Goal: Task Accomplishment & Management: Manage account settings

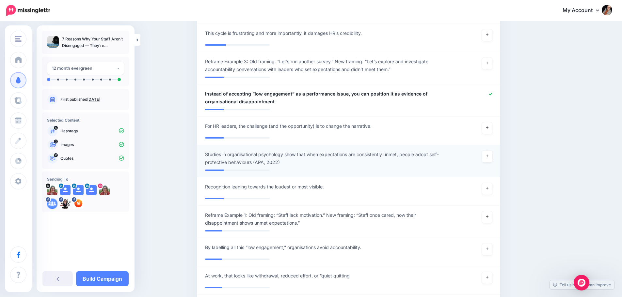
scroll to position [1174, 0]
click at [90, 279] on link "Build Campaign" at bounding box center [102, 279] width 53 height 15
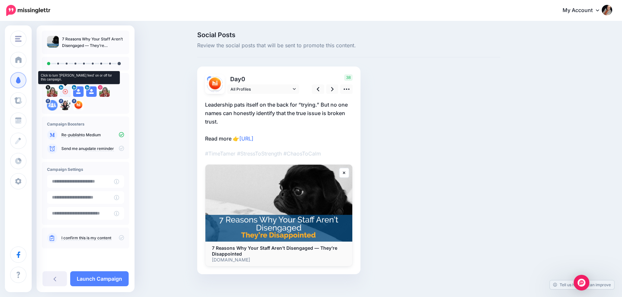
click at [64, 92] on icon at bounding box center [65, 91] width 5 height 5
click at [299, 91] on link "All Profiles" at bounding box center [263, 89] width 72 height 9
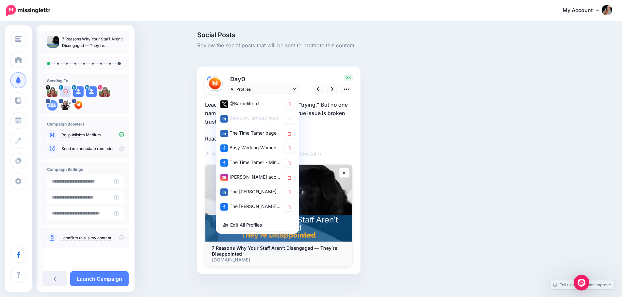
click at [346, 46] on span "Review the social posts that will be sent to promote this content." at bounding box center [348, 45] width 303 height 8
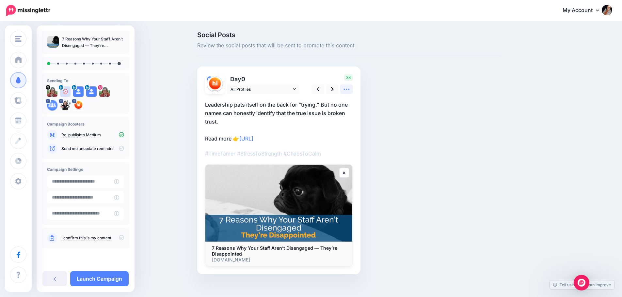
click at [349, 89] on icon at bounding box center [346, 89] width 6 height 1
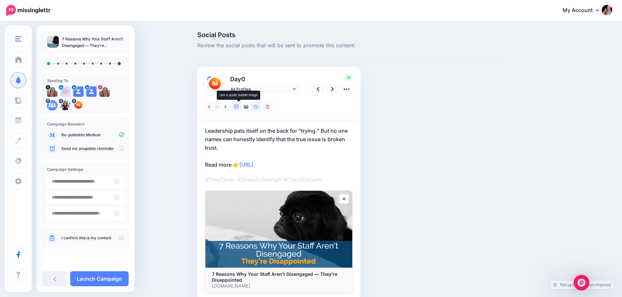
click at [238, 108] on icon at bounding box center [236, 107] width 5 height 5
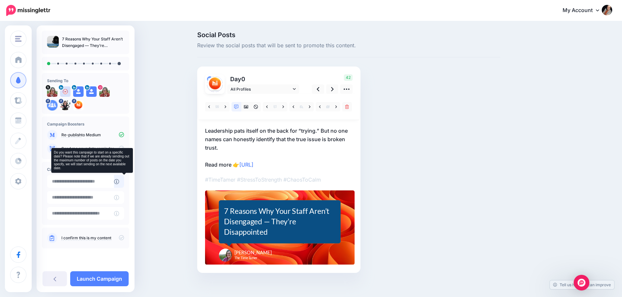
click at [119, 183] on icon at bounding box center [116, 181] width 5 height 5
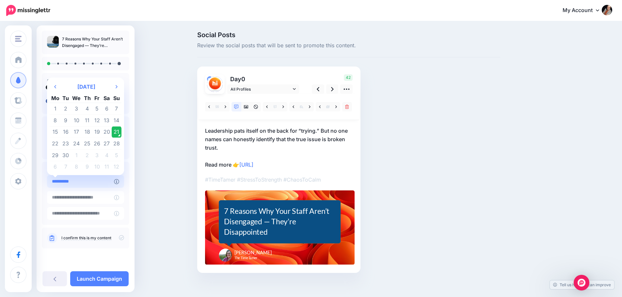
click at [105, 182] on input "**********" at bounding box center [80, 181] width 67 height 13
drag, startPoint x: 56, startPoint y: 145, endPoint x: 72, endPoint y: 143, distance: 16.1
click at [56, 145] on td "22" at bounding box center [55, 144] width 11 height 12
type input "**********"
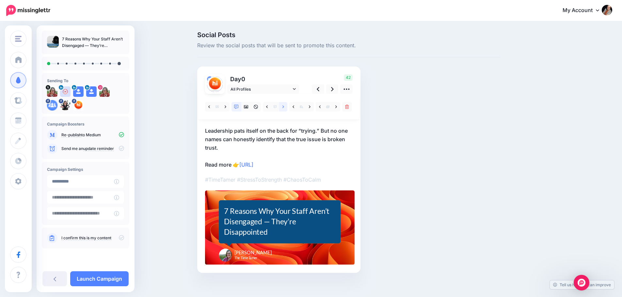
click at [284, 107] on icon at bounding box center [283, 107] width 2 height 5
click at [334, 88] on icon at bounding box center [332, 89] width 3 height 7
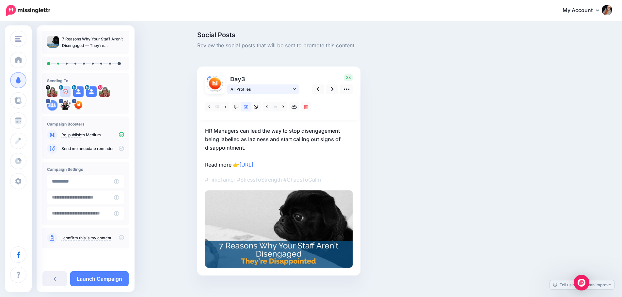
click at [294, 89] on link "All Profiles" at bounding box center [263, 89] width 72 height 9
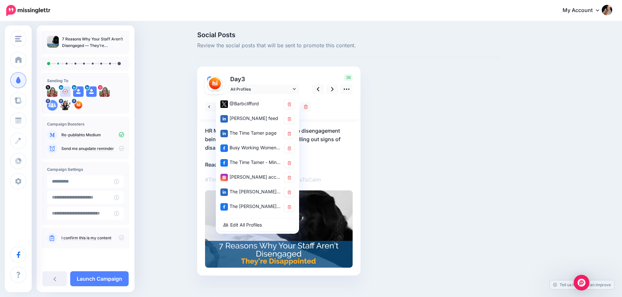
drag, startPoint x: 293, startPoint y: 120, endPoint x: 296, endPoint y: 111, distance: 10.1
click at [291, 120] on icon at bounding box center [290, 119] width 4 height 4
click at [311, 74] on div "38" at bounding box center [331, 84] width 53 height 20
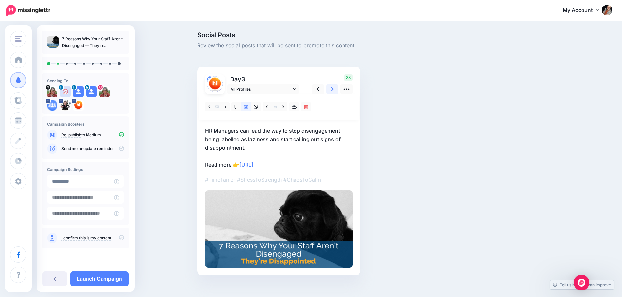
click at [334, 90] on icon at bounding box center [332, 89] width 3 height 7
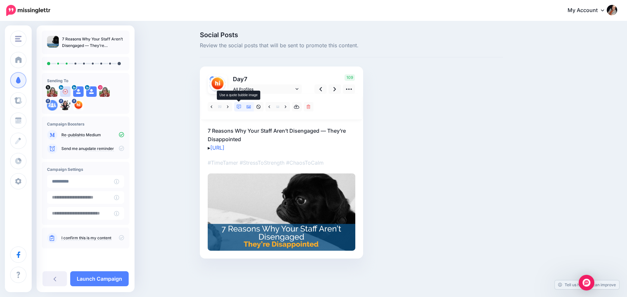
click at [239, 108] on icon at bounding box center [239, 107] width 5 height 5
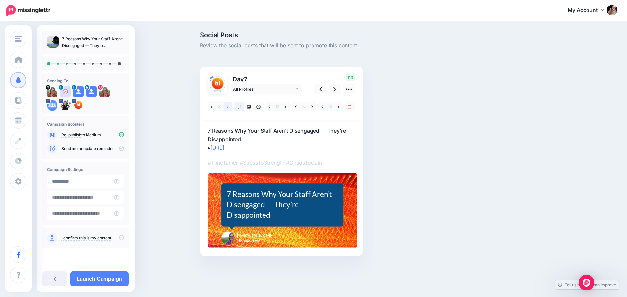
click at [228, 107] on icon at bounding box center [228, 107] width 2 height 5
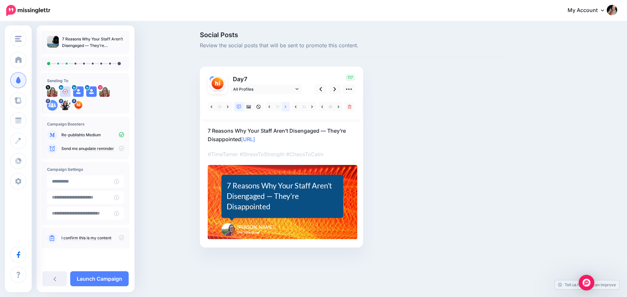
click at [286, 106] on icon at bounding box center [286, 106] width 2 height 3
click at [228, 108] on icon at bounding box center [228, 106] width 2 height 3
click at [313, 198] on div "Support staff, admin teams, and quiet contributors received little recognition." at bounding box center [282, 196] width 111 height 31
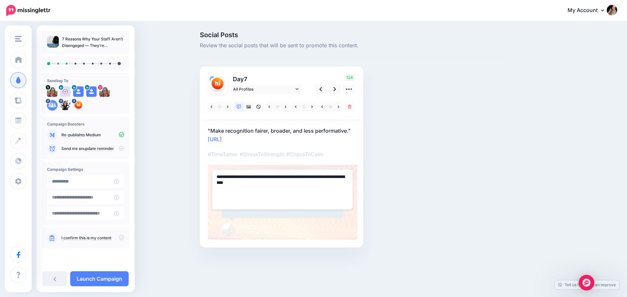
click at [338, 176] on textarea "**********" at bounding box center [282, 189] width 141 height 40
type textarea "**********"
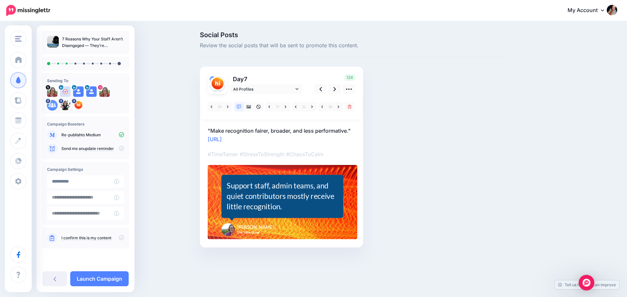
click at [315, 146] on div at bounding box center [282, 167] width 148 height 146
click at [296, 92] on link "All Profiles" at bounding box center [266, 89] width 72 height 9
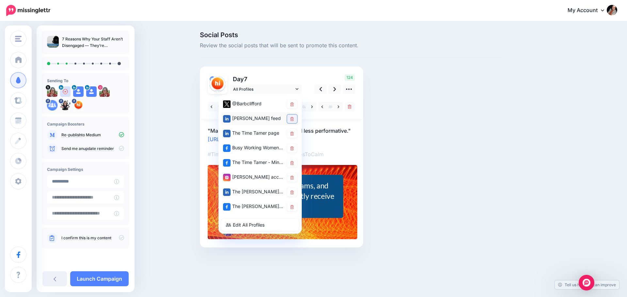
click at [293, 120] on icon at bounding box center [292, 119] width 4 height 4
click at [318, 64] on div "Social Posts Review the social posts that will be sent to promote this content.…" at bounding box center [351, 150] width 313 height 236
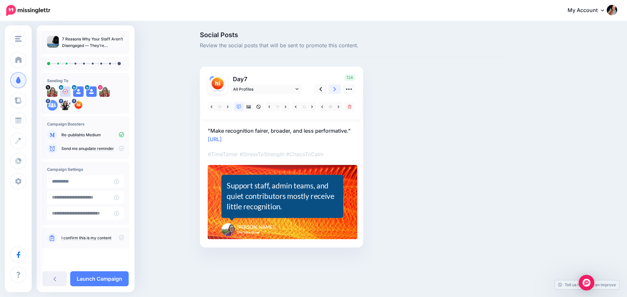
click at [335, 91] on icon at bounding box center [334, 89] width 3 height 7
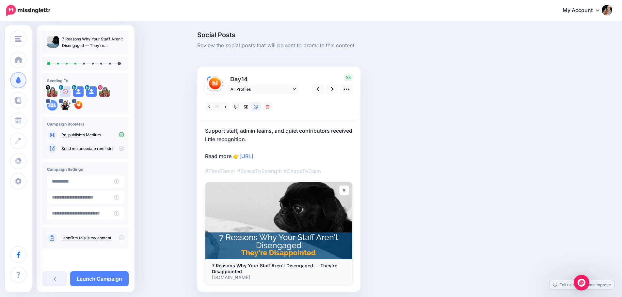
click at [229, 141] on p "Support staff, admin teams, and quiet contributors received little recognition.…" at bounding box center [279, 144] width 148 height 34
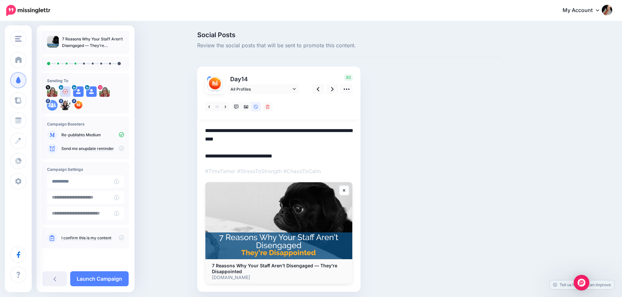
click at [228, 141] on textarea "**********" at bounding box center [279, 144] width 148 height 34
type textarea "**********"
click at [239, 105] on icon at bounding box center [236, 107] width 5 height 5
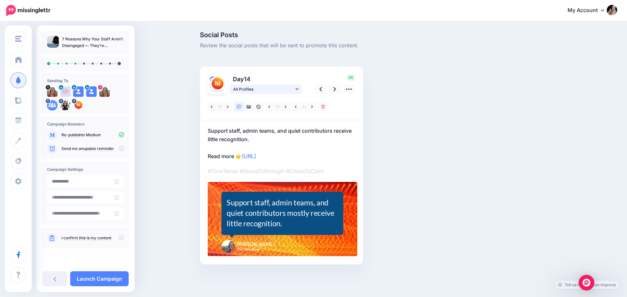
click at [292, 88] on span "All Profiles" at bounding box center [263, 89] width 61 height 7
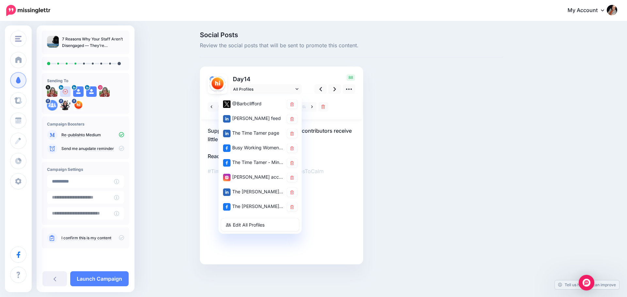
drag, startPoint x: 294, startPoint y: 120, endPoint x: 297, endPoint y: 111, distance: 9.9
click at [293, 120] on link at bounding box center [292, 119] width 10 height 9
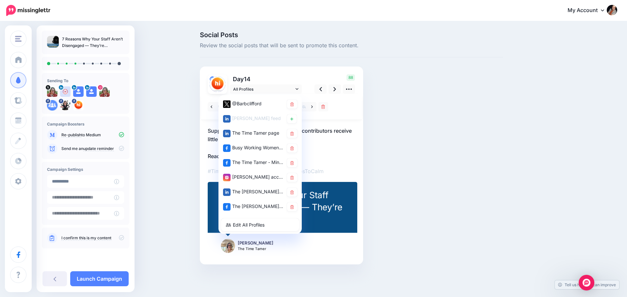
click at [319, 76] on div "88" at bounding box center [334, 84] width 53 height 20
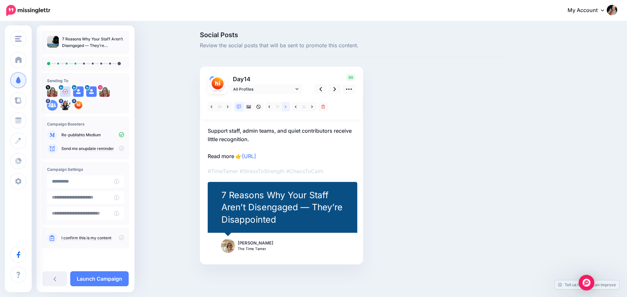
click at [286, 108] on icon at bounding box center [286, 107] width 2 height 5
click at [334, 89] on icon at bounding box center [334, 89] width 3 height 7
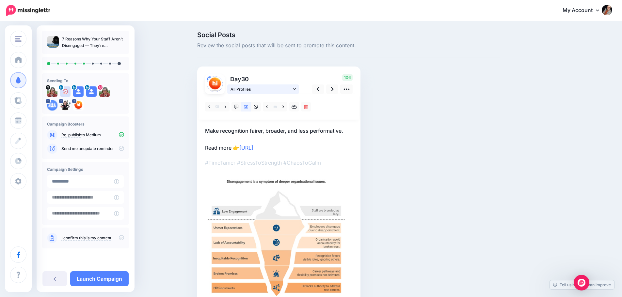
click at [269, 90] on span "All Profiles" at bounding box center [260, 89] width 61 height 7
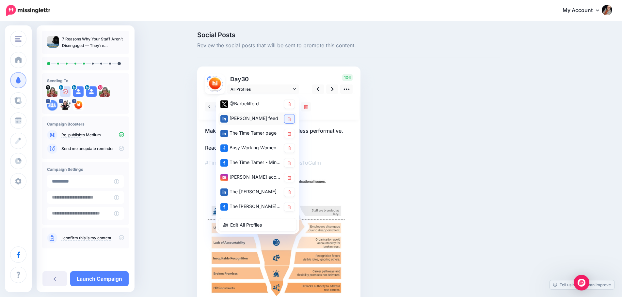
click at [290, 119] on icon at bounding box center [290, 119] width 4 height 4
click at [286, 73] on div "Day 30" at bounding box center [278, 189] width 163 height 245
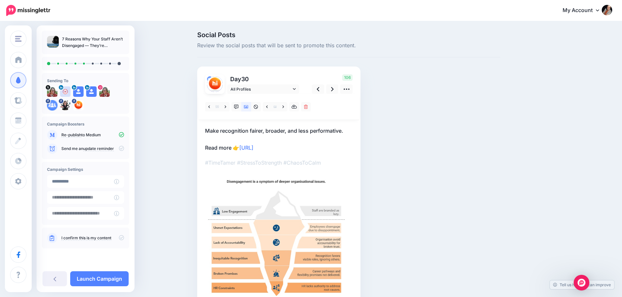
scroll to position [33, 0]
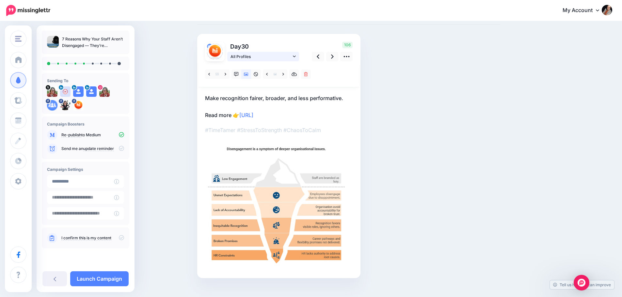
click at [287, 59] on span "All Profiles" at bounding box center [260, 56] width 61 height 7
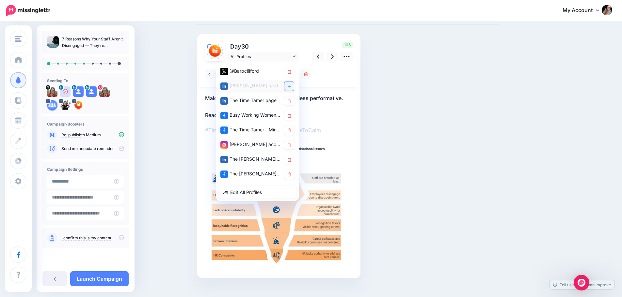
click at [289, 86] on link at bounding box center [288, 86] width 9 height 9
click at [300, 44] on p "Day 30" at bounding box center [263, 46] width 73 height 9
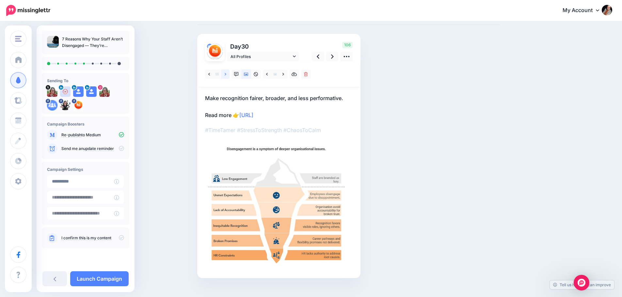
click at [226, 74] on icon at bounding box center [226, 74] width 2 height 5
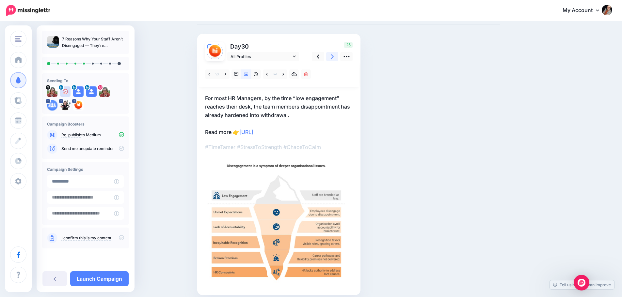
click at [333, 58] on icon at bounding box center [332, 56] width 3 height 7
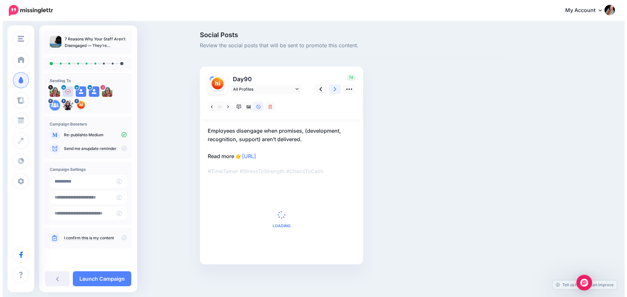
scroll to position [0, 0]
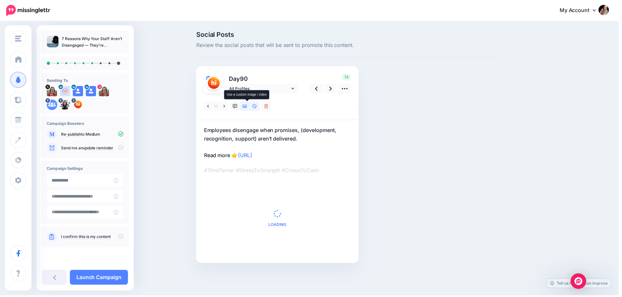
drag, startPoint x: 246, startPoint y: 105, endPoint x: 249, endPoint y: 105, distance: 3.6
click at [246, 105] on link at bounding box center [246, 106] width 10 height 9
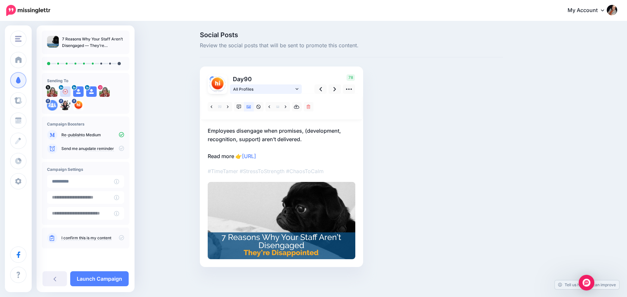
click at [295, 90] on link "All Profiles" at bounding box center [266, 89] width 72 height 9
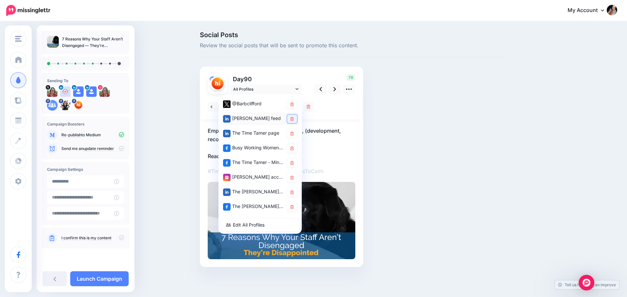
click at [293, 118] on icon at bounding box center [292, 119] width 4 height 4
click at [309, 76] on div "78" at bounding box center [334, 84] width 53 height 20
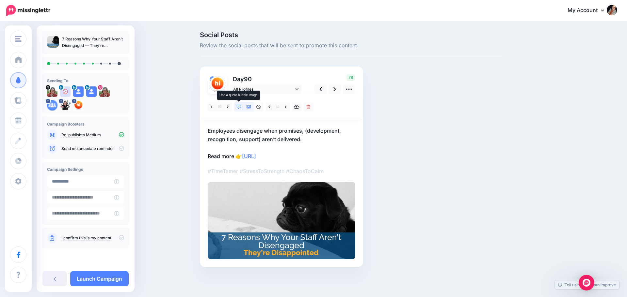
click at [242, 108] on link at bounding box center [239, 106] width 10 height 9
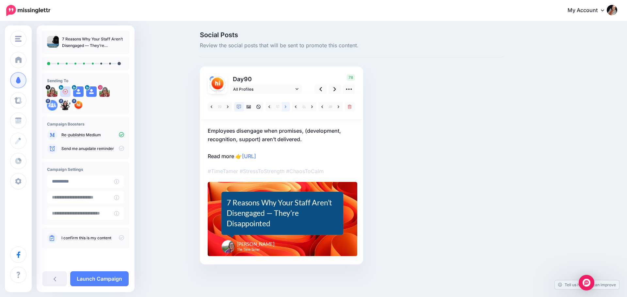
click at [285, 109] on icon at bounding box center [286, 107] width 2 height 5
click at [334, 88] on icon at bounding box center [334, 89] width 3 height 4
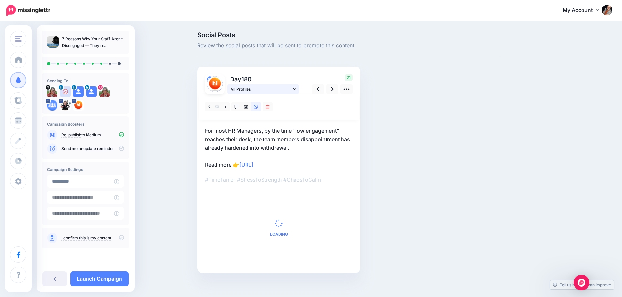
click at [298, 91] on link "All Profiles" at bounding box center [263, 89] width 72 height 9
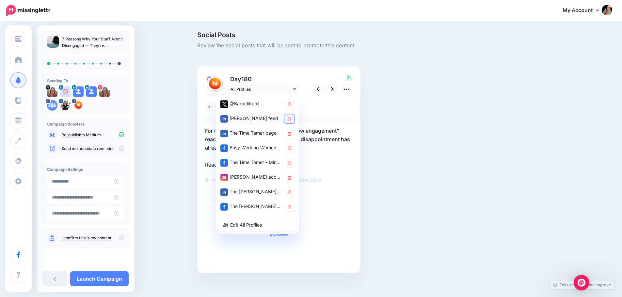
click at [290, 118] on link at bounding box center [289, 119] width 10 height 9
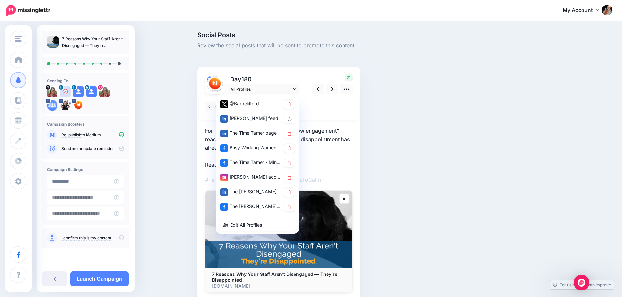
click at [308, 75] on div "21" at bounding box center [331, 84] width 53 height 20
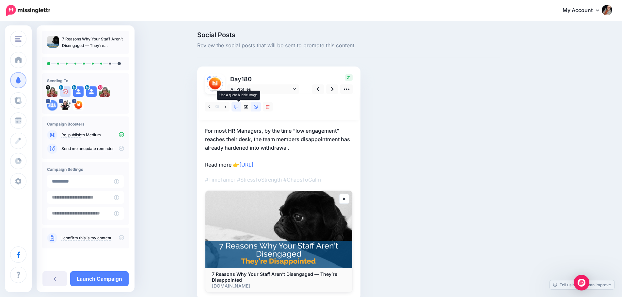
click at [239, 107] on icon at bounding box center [236, 107] width 5 height 5
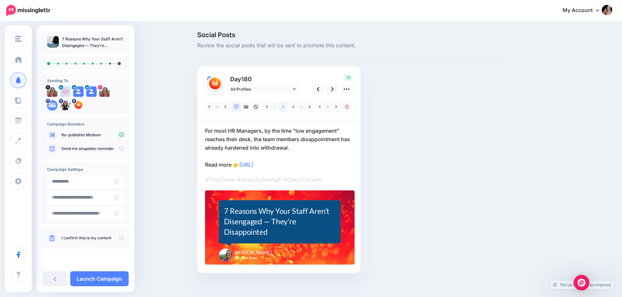
click at [287, 107] on link at bounding box center [283, 106] width 8 height 9
click at [296, 91] on icon at bounding box center [294, 89] width 3 height 5
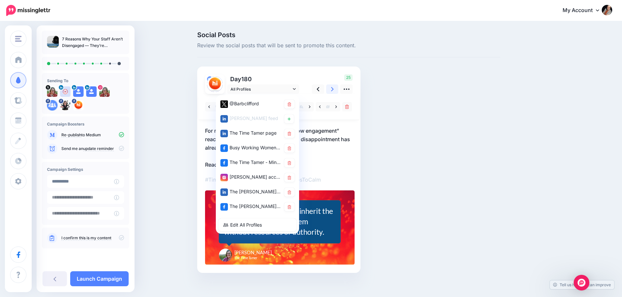
click at [333, 88] on link at bounding box center [332, 89] width 12 height 9
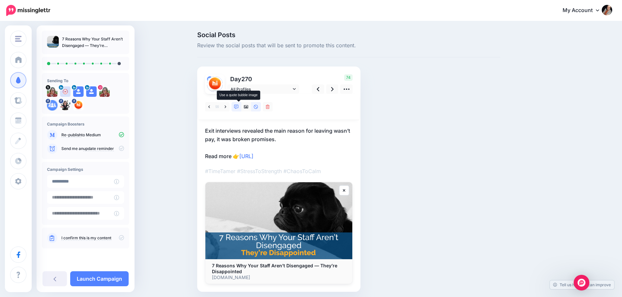
click at [239, 108] on icon at bounding box center [236, 107] width 5 height 5
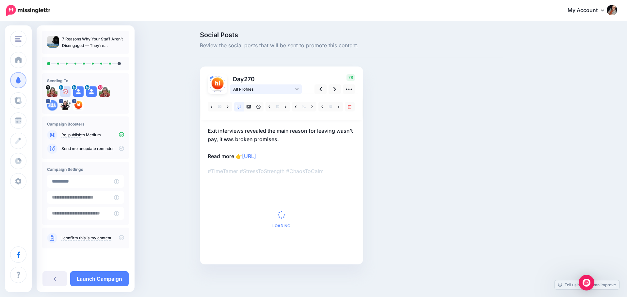
click at [296, 89] on icon at bounding box center [296, 89] width 3 height 2
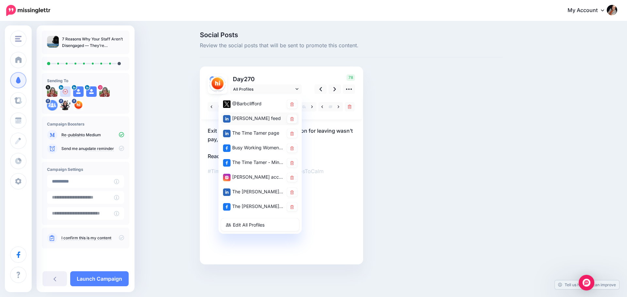
click at [293, 118] on icon at bounding box center [292, 119] width 4 height 4
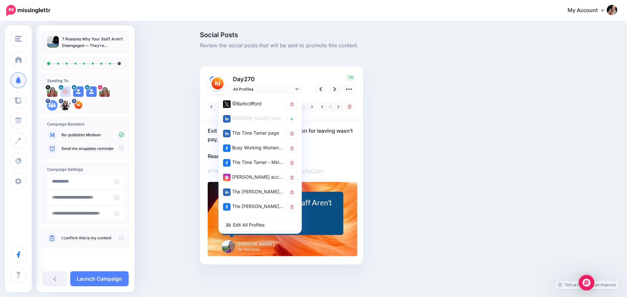
click at [309, 76] on div "78" at bounding box center [334, 84] width 53 height 20
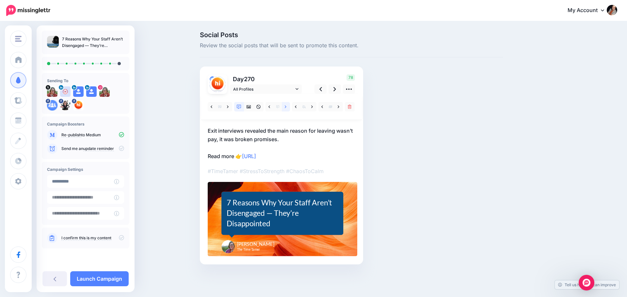
click at [286, 108] on icon at bounding box center [286, 107] width 2 height 5
click at [335, 91] on icon at bounding box center [334, 89] width 3 height 7
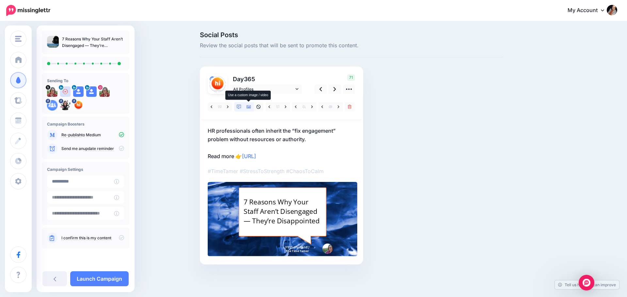
click at [246, 108] on icon at bounding box center [248, 107] width 5 height 5
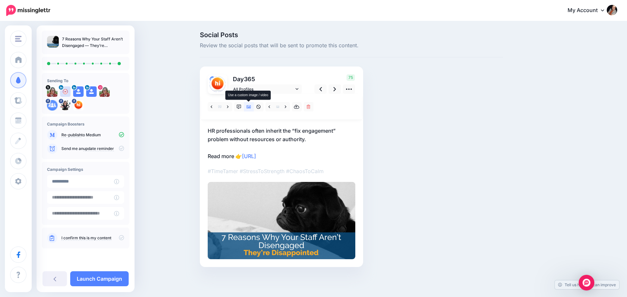
click at [249, 108] on icon at bounding box center [248, 106] width 5 height 3
click at [237, 108] on icon at bounding box center [239, 107] width 5 height 5
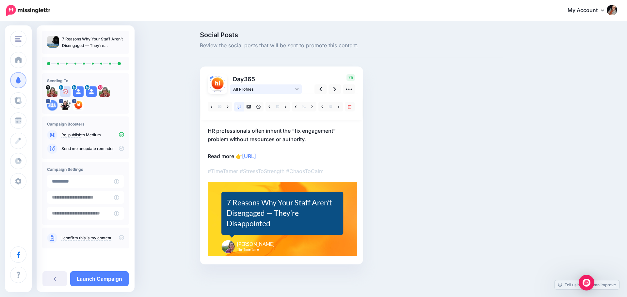
click at [298, 91] on link "All Profiles" at bounding box center [266, 89] width 72 height 9
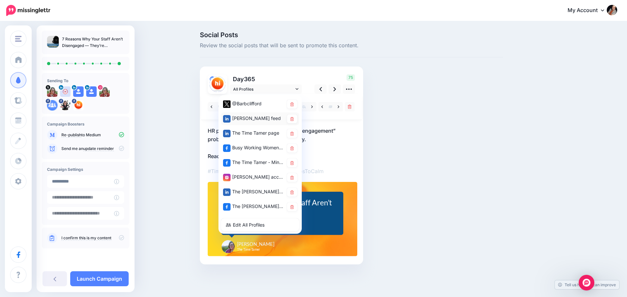
click at [294, 118] on link at bounding box center [292, 119] width 10 height 9
click at [302, 79] on p "Day 365" at bounding box center [266, 78] width 73 height 9
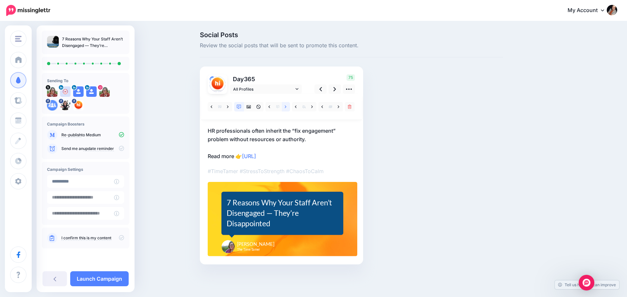
click at [286, 109] on icon at bounding box center [286, 107] width 2 height 5
click at [292, 214] on div "Leadership pats itself on the back for “trying.” But no one names can honestly …" at bounding box center [282, 212] width 111 height 25
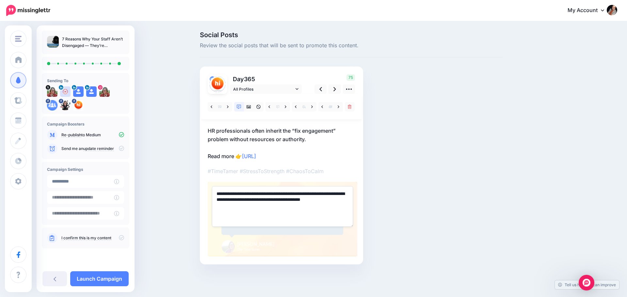
click at [227, 200] on textarea "**********" at bounding box center [282, 206] width 141 height 40
type textarea "**********"
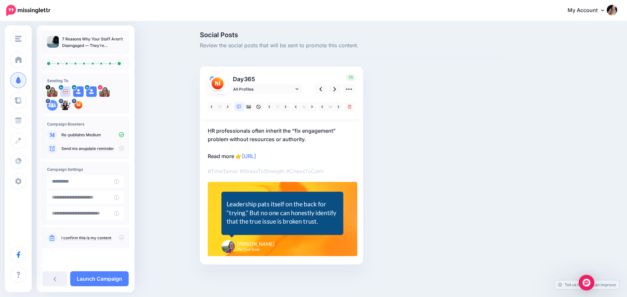
click at [333, 153] on p "HR professionals often inherit the “fix engagement” problem without resources o…" at bounding box center [282, 144] width 148 height 34
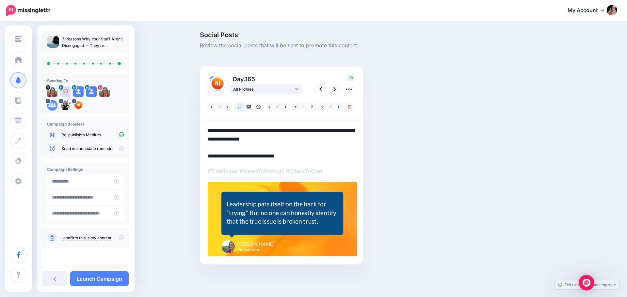
click at [287, 90] on span "All Profiles" at bounding box center [263, 89] width 61 height 7
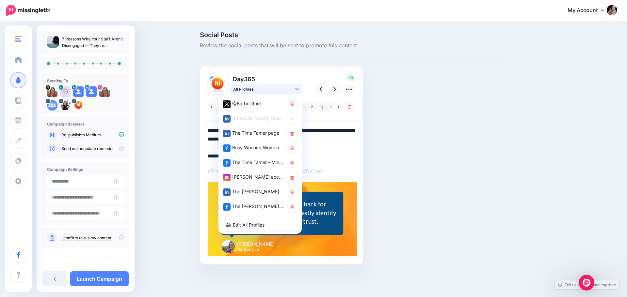
click at [287, 90] on span "All Profiles" at bounding box center [263, 89] width 61 height 7
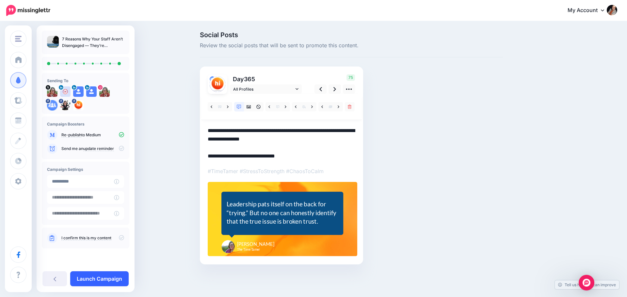
click at [103, 280] on link "Launch Campaign" at bounding box center [99, 279] width 58 height 15
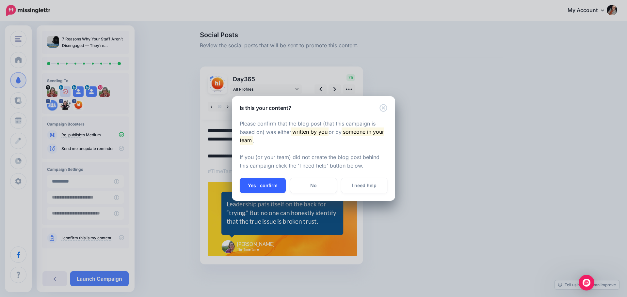
click at [274, 187] on button "Yes I confirm" at bounding box center [263, 185] width 46 height 15
